Goal: Task Accomplishment & Management: Manage account settings

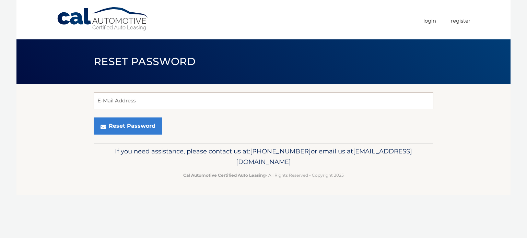
click at [145, 99] on input "E-Mail Address" at bounding box center [264, 100] width 340 height 17
type input "emilioposada03@hotmail.com"
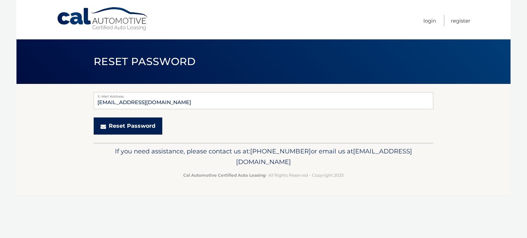
click at [151, 124] on button "Reset Password" at bounding box center [128, 126] width 69 height 17
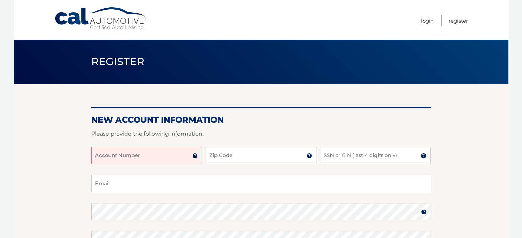
click at [147, 151] on input "Account Number" at bounding box center [146, 155] width 111 height 17
type input "44455955806"
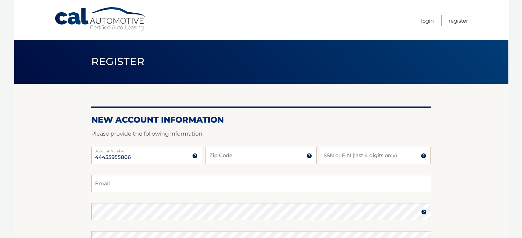
click at [229, 160] on input "Zip Code" at bounding box center [260, 155] width 111 height 17
type input "33133"
click at [377, 156] on input "SSN or EIN (last 4 digits only)" at bounding box center [375, 155] width 111 height 17
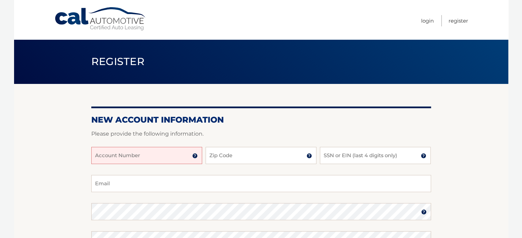
click at [130, 153] on input "Account Number" at bounding box center [146, 155] width 111 height 17
type input "44455955806"
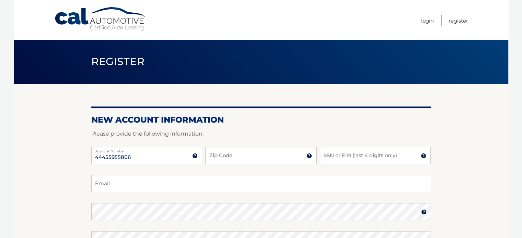
click at [222, 151] on input "Zip Code" at bounding box center [260, 155] width 111 height 17
type input "33133"
click at [380, 162] on input "SSN or EIN (last 4 digits only)" at bounding box center [375, 155] width 111 height 17
type input "4966"
click at [196, 187] on input "Email" at bounding box center [261, 183] width 340 height 17
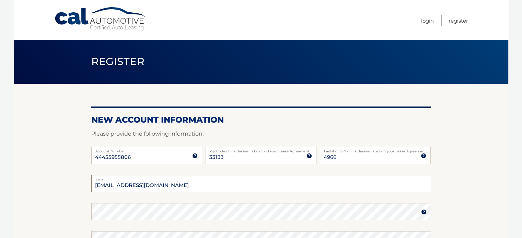
type input "emilioposada03@hotmail.com"
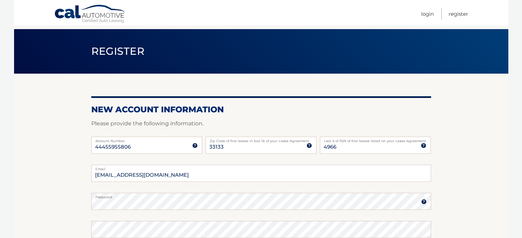
scroll to position [149, 0]
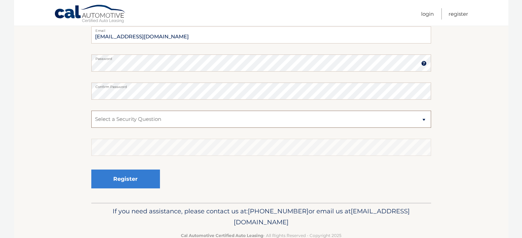
click at [252, 119] on select "Select a Security Question What was the name of your elementary school? What is…" at bounding box center [261, 119] width 340 height 17
select select "3"
click at [91, 111] on select "Select a Security Question What was the name of your elementary school? What is…" at bounding box center [261, 119] width 340 height 17
click at [138, 156] on fieldset "emilioposada03@hotmail.com Email Password Password should be a minimum of 6 cha…" at bounding box center [261, 114] width 340 height 177
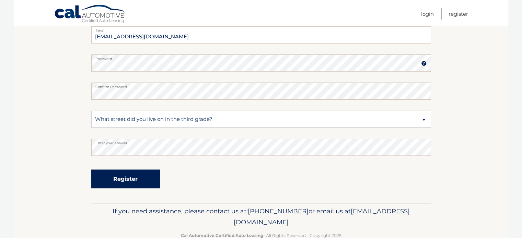
click at [132, 177] on button "Register" at bounding box center [125, 179] width 69 height 19
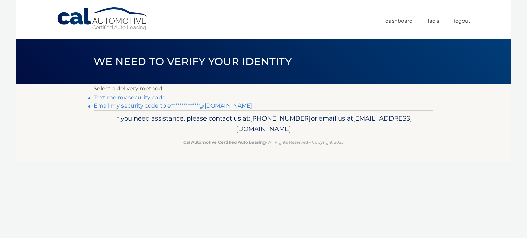
click at [122, 108] on link "**********" at bounding box center [173, 106] width 159 height 7
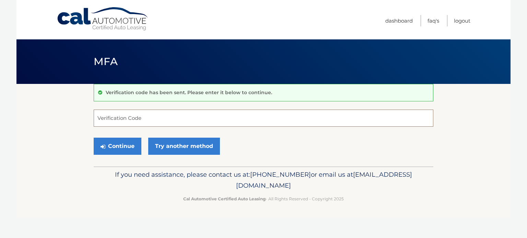
click at [120, 120] on input "Verification Code" at bounding box center [264, 118] width 340 height 17
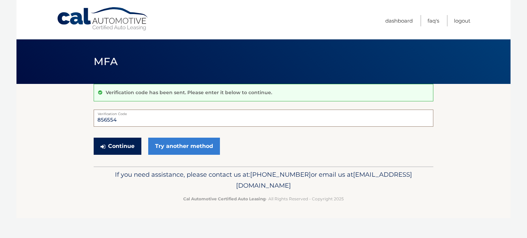
type input "856554"
click at [114, 150] on button "Continue" at bounding box center [118, 146] width 48 height 17
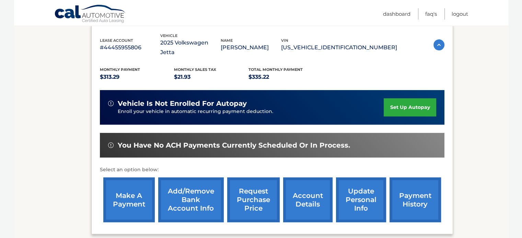
scroll to position [103, 0]
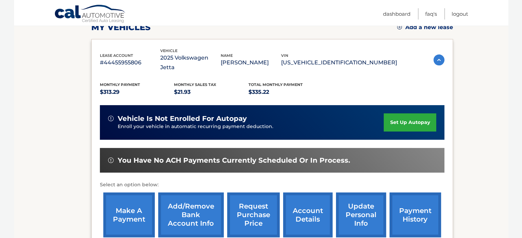
click at [403, 114] on link "set up autopay" at bounding box center [409, 123] width 52 height 18
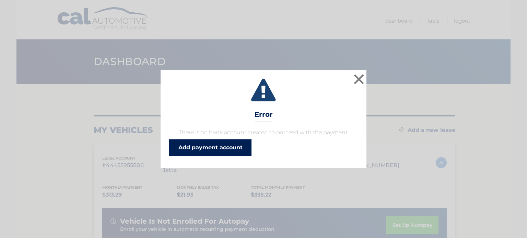
click at [203, 146] on link "Add payment account" at bounding box center [210, 148] width 82 height 16
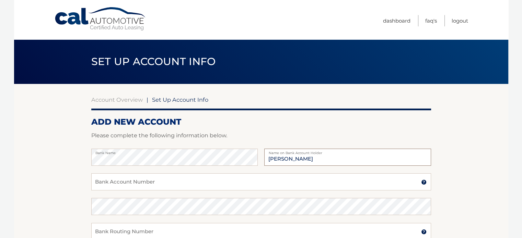
type input "[PERSON_NAME]"
click at [209, 179] on input "Bank Account Number" at bounding box center [261, 182] width 340 height 17
type input "50171985518"
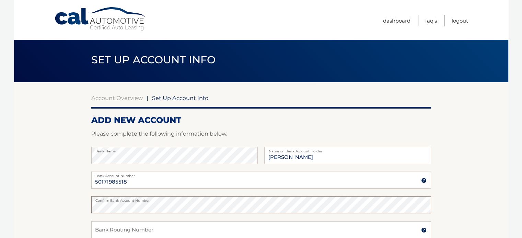
scroll to position [36, 0]
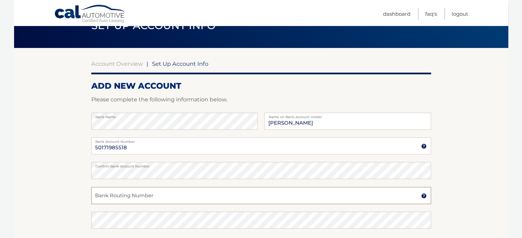
click at [151, 199] on input "Bank Routing Number" at bounding box center [261, 195] width 340 height 17
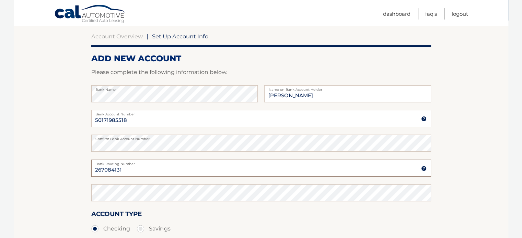
scroll to position [105, 0]
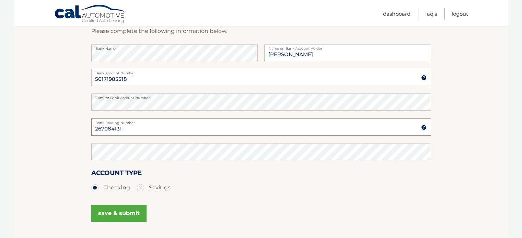
type input "267084131"
click at [140, 184] on label "Savings" at bounding box center [154, 188] width 34 height 14
click at [140, 184] on input "Savings" at bounding box center [143, 186] width 7 height 11
radio input "true"
click at [131, 214] on button "save & submit" at bounding box center [118, 213] width 55 height 17
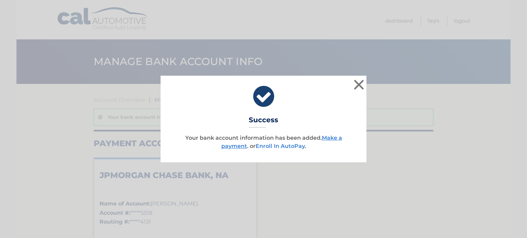
click at [267, 146] on link "Enroll In AutoPay" at bounding box center [280, 146] width 49 height 7
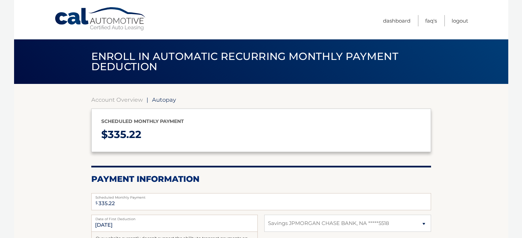
select select "YmRlMGZiMWMtM2NlOS00ZDYyLThmODQtZmZjNDcwMjUyNTRi"
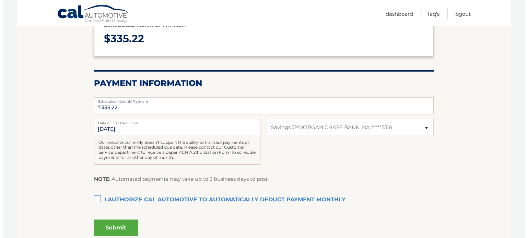
scroll to position [103, 0]
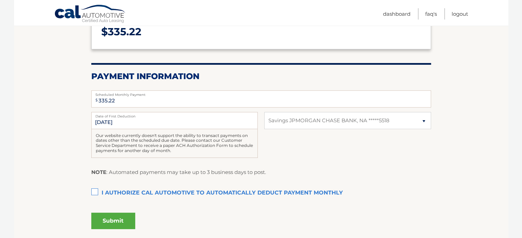
click at [94, 190] on label "I authorize cal automotive to automatically deduct payment monthly This checkbo…" at bounding box center [261, 194] width 340 height 14
click at [0, 0] on input "I authorize cal automotive to automatically deduct payment monthly This checkbo…" at bounding box center [0, 0] width 0 height 0
click at [108, 219] on button "Submit" at bounding box center [113, 221] width 44 height 16
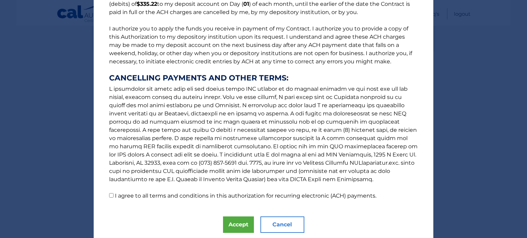
scroll to position [94, 0]
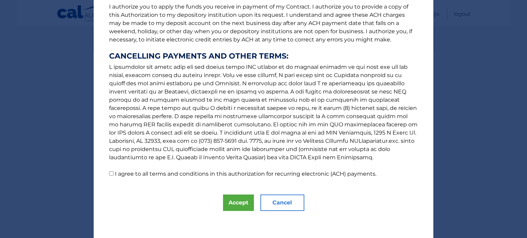
click at [109, 172] on input "I agree to all terms and conditions in this authorization for recurring electro…" at bounding box center [111, 174] width 4 height 4
checkbox input "true"
click at [235, 204] on button "Accept" at bounding box center [238, 203] width 31 height 16
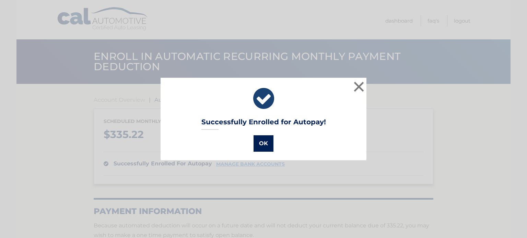
click at [261, 147] on button "OK" at bounding box center [263, 143] width 20 height 16
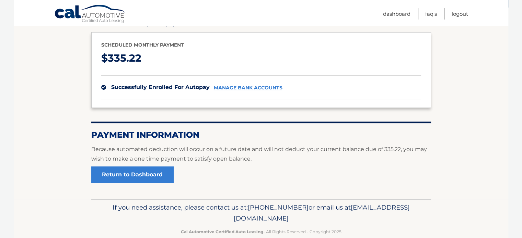
scroll to position [89, 0]
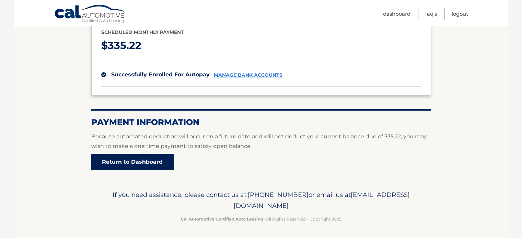
click at [119, 160] on link "Return to Dashboard" at bounding box center [132, 162] width 82 height 16
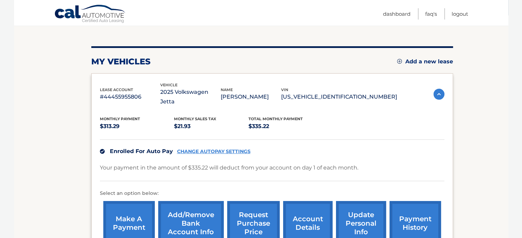
scroll to position [103, 0]
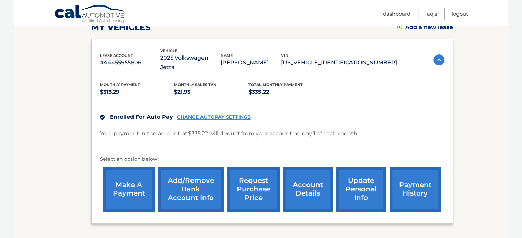
click at [118, 168] on link "make a payment" at bounding box center [128, 189] width 51 height 45
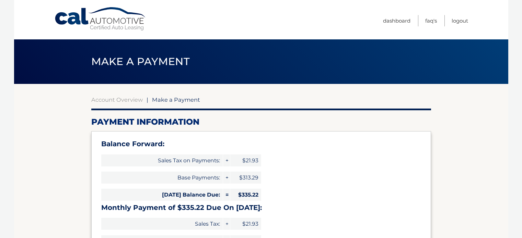
select select "YmRlMGZiMWMtM2NlOS00ZDYyLThmODQtZmZjNDcwMjUyNTRi"
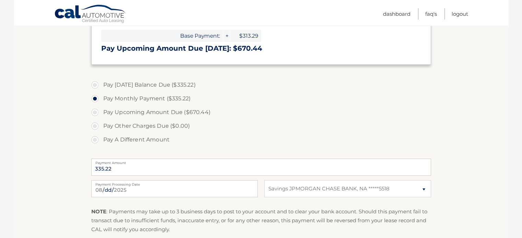
scroll to position [172, 0]
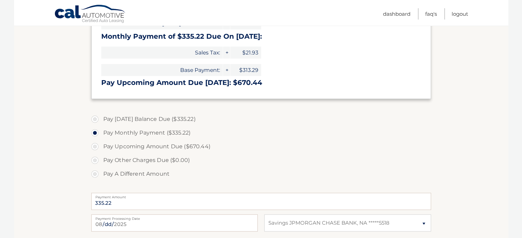
click at [93, 118] on label "Pay Today's Balance Due ($335.22)" at bounding box center [261, 120] width 340 height 14
click at [94, 118] on input "Pay Today's Balance Due ($335.22)" at bounding box center [97, 118] width 7 height 11
radio input "true"
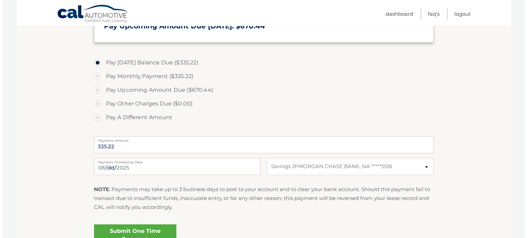
scroll to position [240, 0]
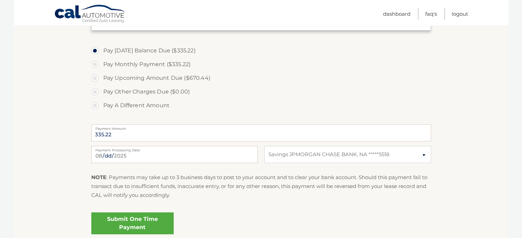
click at [110, 222] on link "Submit One Time Payment" at bounding box center [132, 224] width 82 height 22
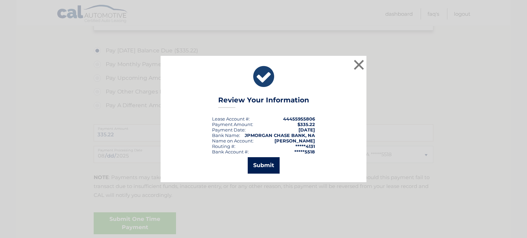
click at [263, 166] on button "Submit" at bounding box center [264, 165] width 32 height 16
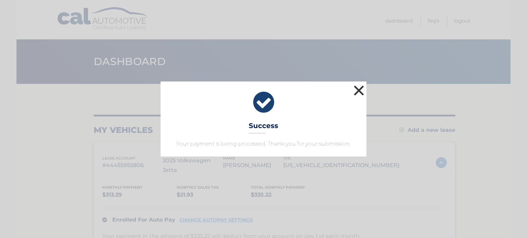
click at [358, 94] on button "×" at bounding box center [359, 91] width 14 height 14
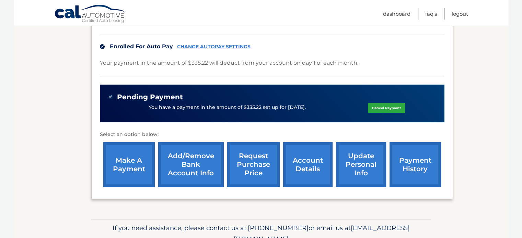
scroll to position [162, 0]
